Goal: Task Accomplishment & Management: Manage account settings

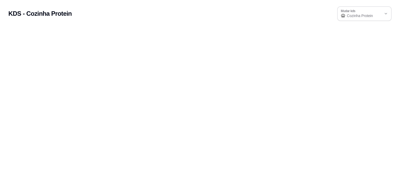
select select "68be54e88ae0f89cf80dc0e8"
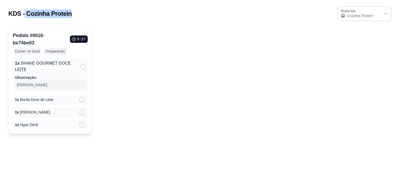
drag, startPoint x: 23, startPoint y: 12, endPoint x: 70, endPoint y: 14, distance: 47.0
click at [70, 14] on div "KDS - Cozinha Protein 68be54e88ae0f89cf80dc0e8 Mudar kds Cozinha Protein Mudar …" at bounding box center [200, 13] width 384 height 15
drag, startPoint x: 70, startPoint y: 14, endPoint x: 46, endPoint y: 10, distance: 24.5
click at [46, 10] on h2 "KDS - Cozinha Protein" at bounding box center [39, 13] width 63 height 8
click at [84, 123] on icon at bounding box center [82, 124] width 4 height 3
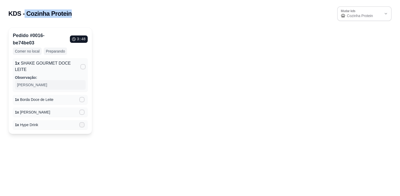
click at [83, 126] on input "" at bounding box center [80, 127] width 3 height 3
click at [81, 98] on icon at bounding box center [82, 99] width 4 height 3
click at [81, 100] on input "" at bounding box center [80, 101] width 3 height 3
click at [84, 65] on icon at bounding box center [83, 66] width 4 height 3
click at [84, 68] on input "" at bounding box center [81, 69] width 3 height 3
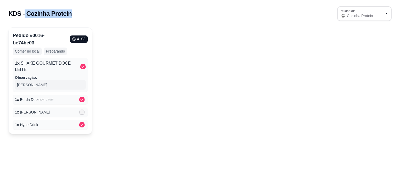
click at [83, 110] on icon at bounding box center [82, 111] width 4 height 3
click at [83, 113] on input "" at bounding box center [80, 114] width 3 height 3
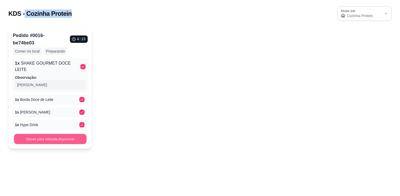
click at [49, 134] on button "Mover para retirada disponível" at bounding box center [50, 139] width 73 height 10
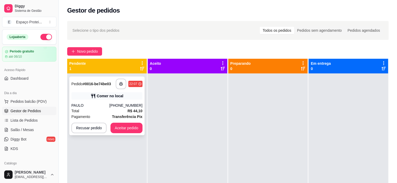
click at [109, 105] on div "PAULO" at bounding box center [90, 105] width 38 height 5
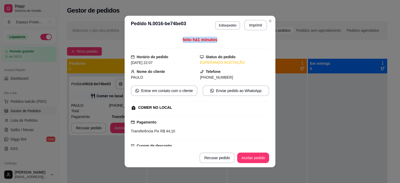
drag, startPoint x: 175, startPoint y: 40, endPoint x: 216, endPoint y: 42, distance: 41.2
click at [216, 42] on div "feito há 1 minutos" at bounding box center [200, 43] width 138 height 12
click at [138, 78] on span "PAULO" at bounding box center [137, 77] width 12 height 4
drag, startPoint x: 138, startPoint y: 78, endPoint x: 147, endPoint y: 106, distance: 29.8
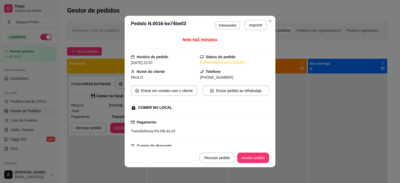
click at [147, 106] on div "COMER NO LOCAL" at bounding box center [155, 108] width 34 height 6
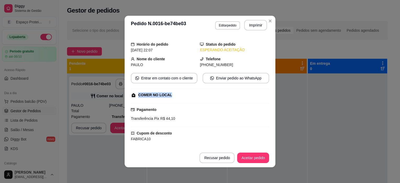
scroll to position [16, 0]
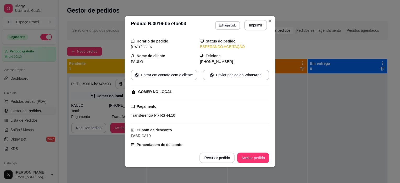
click at [161, 115] on span "R$ 44,10" at bounding box center [167, 115] width 16 height 4
drag, startPoint x: 161, startPoint y: 115, endPoint x: 158, endPoint y: 112, distance: 3.8
click at [158, 112] on div "Transferência Pix R$ 44,10" at bounding box center [200, 115] width 138 height 6
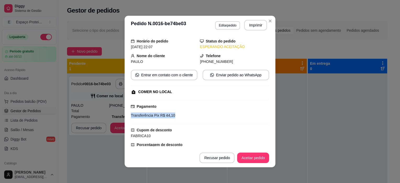
click at [159, 113] on span "R$ 44,10" at bounding box center [167, 115] width 16 height 4
click at [158, 112] on div "Transferência Pix R$ 44,10" at bounding box center [200, 115] width 138 height 6
drag, startPoint x: 158, startPoint y: 112, endPoint x: 208, endPoint y: 121, distance: 50.2
click at [208, 121] on div "Pagamento Transferência Pix R$ 44,10" at bounding box center [200, 112] width 138 height 24
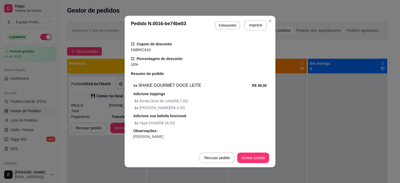
scroll to position [129, 0]
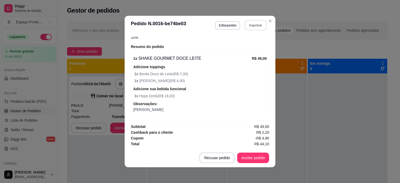
click at [251, 25] on button "Imprimir" at bounding box center [256, 25] width 22 height 10
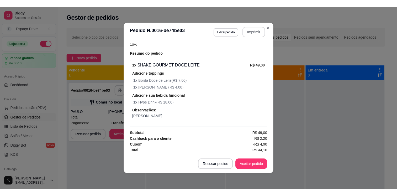
scroll to position [0, 0]
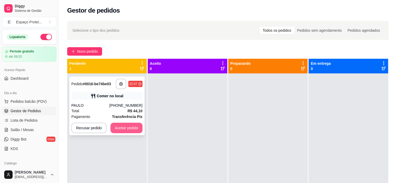
click at [122, 128] on button "Aceitar pedido" at bounding box center [126, 128] width 32 height 10
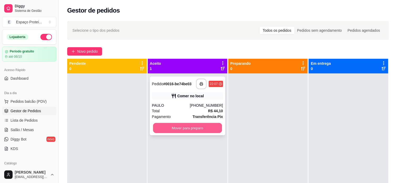
click at [203, 128] on button "Mover para preparo" at bounding box center [187, 128] width 69 height 10
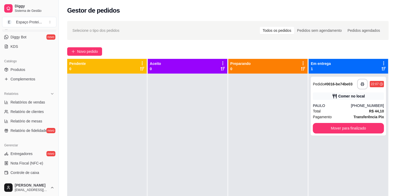
scroll to position [181, 0]
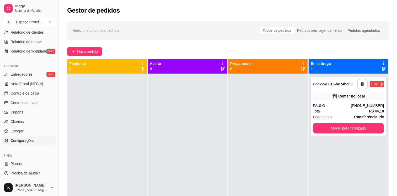
click at [29, 142] on span "Configurações" at bounding box center [22, 140] width 24 height 5
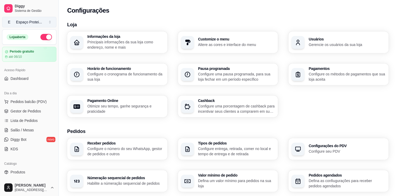
click at [25, 21] on div "Espaço Protei ..." at bounding box center [29, 21] width 26 height 5
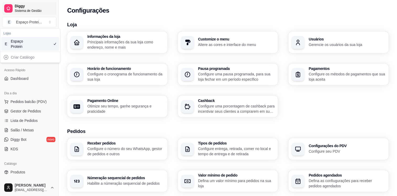
click at [7, 8] on icon at bounding box center [8, 8] width 3 height 3
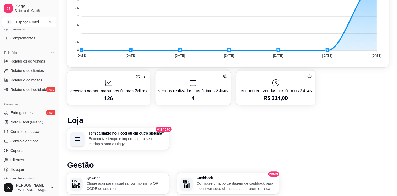
scroll to position [181, 0]
